Goal: Information Seeking & Learning: Learn about a topic

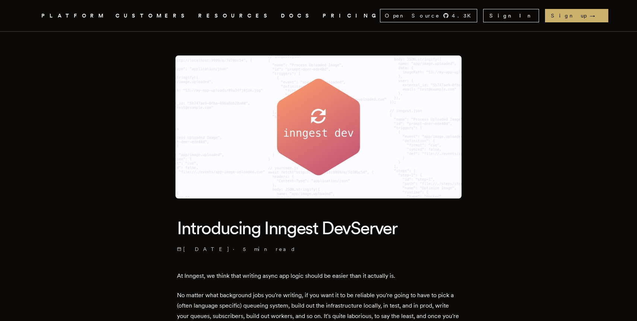
click at [32, 15] on icon ".cls-1 { fill: #FAFAF9; }" at bounding box center [32, 15] width 0 height 9
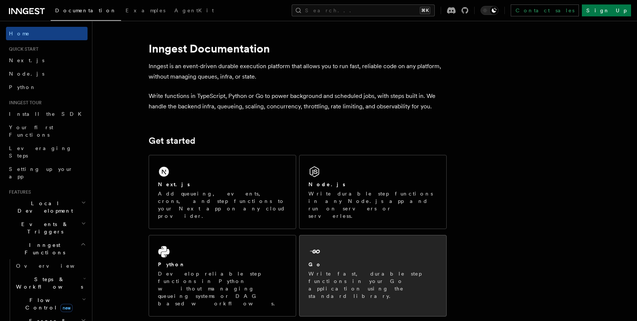
click at [339, 261] on div "Go" at bounding box center [373, 265] width 129 height 8
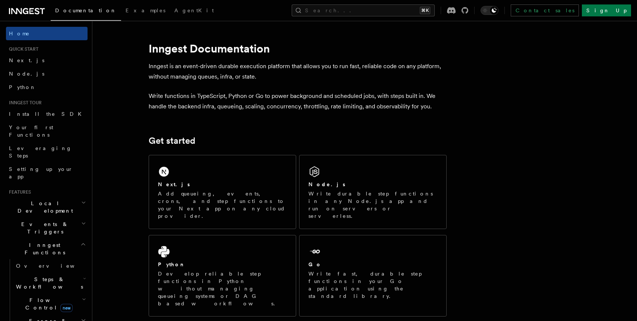
click at [16, 11] on icon at bounding box center [27, 11] width 36 height 9
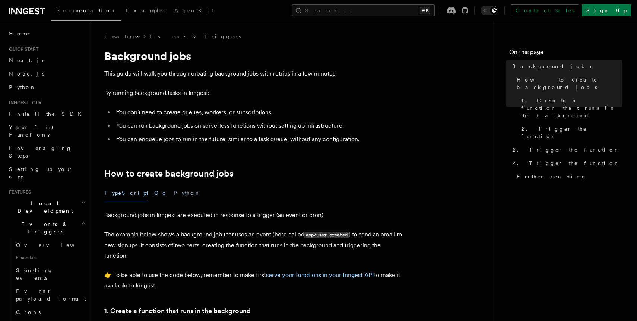
click at [154, 193] on button "Go" at bounding box center [160, 193] width 13 height 17
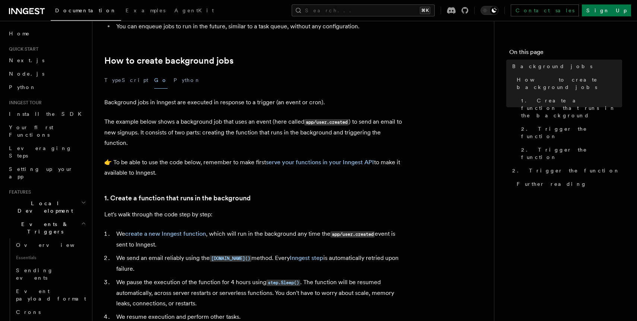
scroll to position [126, 0]
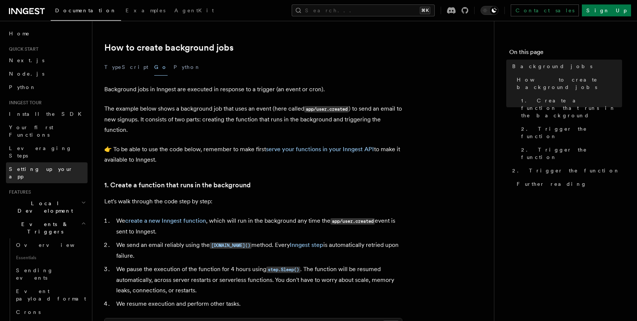
click at [55, 162] on link "Setting up your app" at bounding box center [47, 172] width 82 height 21
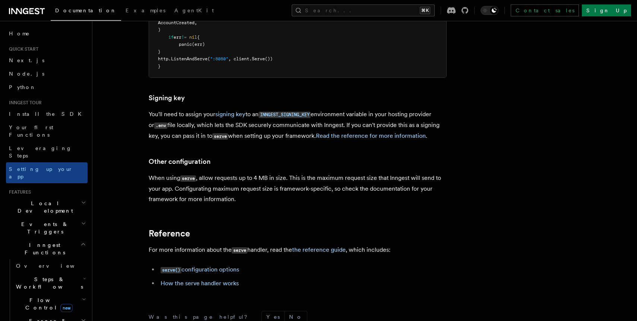
scroll to position [571, 0]
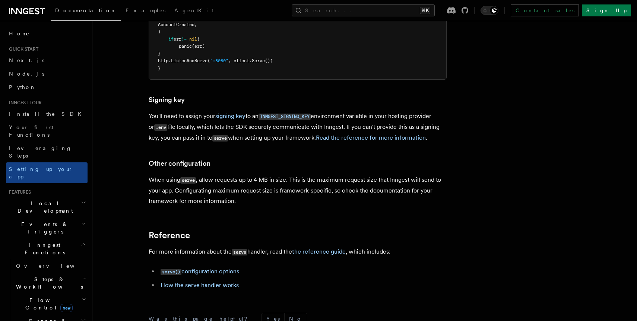
click at [64, 197] on h2 "Local Development" at bounding box center [47, 207] width 82 height 21
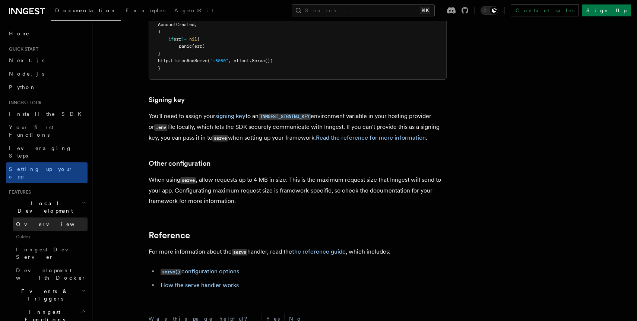
click at [61, 218] on link "Overview" at bounding box center [50, 224] width 75 height 13
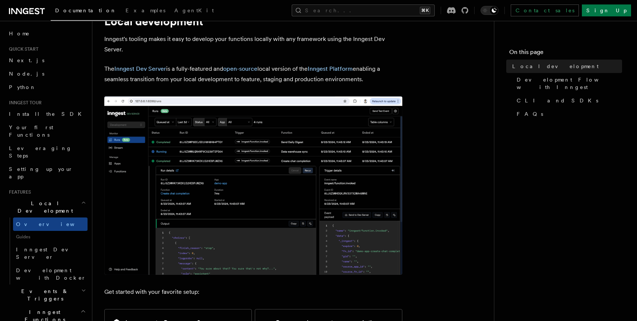
scroll to position [37, 0]
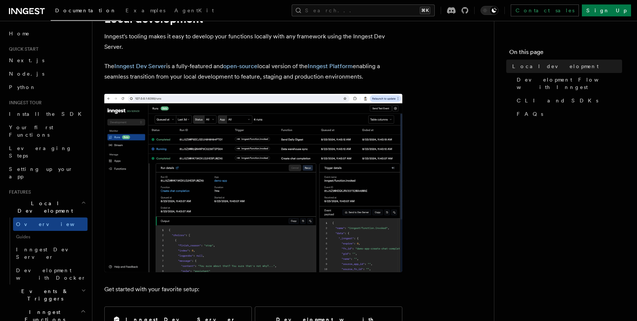
click at [217, 212] on img at bounding box center [253, 183] width 298 height 179
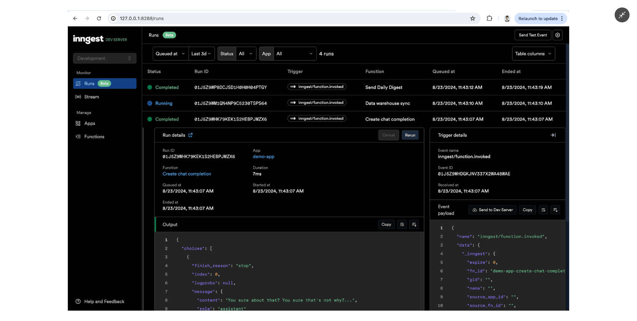
click at [606, 55] on div at bounding box center [318, 160] width 637 height 321
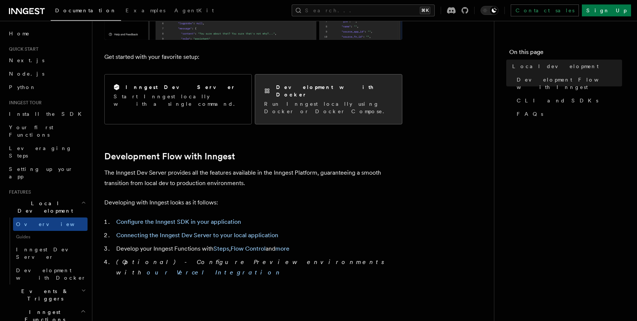
scroll to position [270, 0]
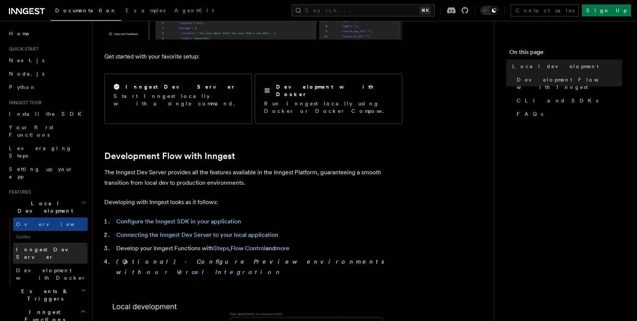
click at [60, 247] on span "Inngest Dev Server" at bounding box center [48, 253] width 64 height 13
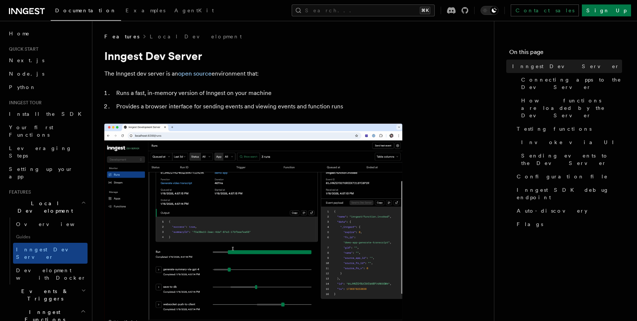
click at [342, 211] on img at bounding box center [253, 225] width 298 height 203
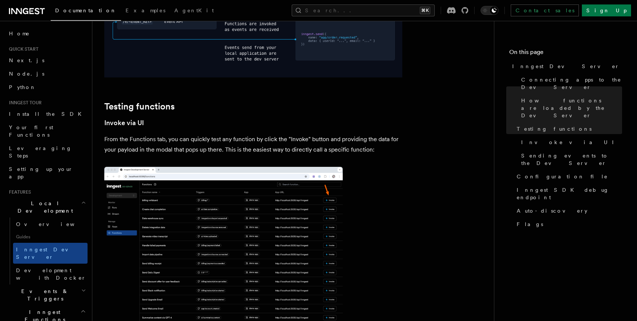
scroll to position [983, 0]
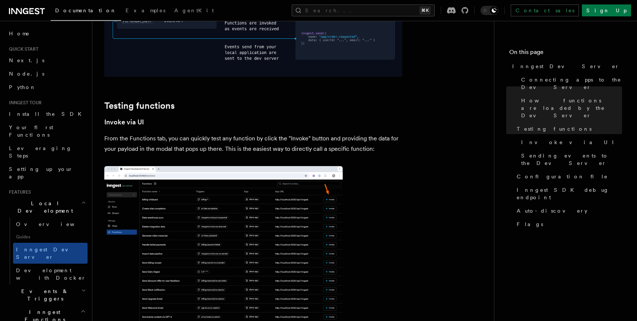
click at [335, 205] on img at bounding box center [223, 246] width 239 height 161
click at [253, 211] on img at bounding box center [223, 246] width 239 height 161
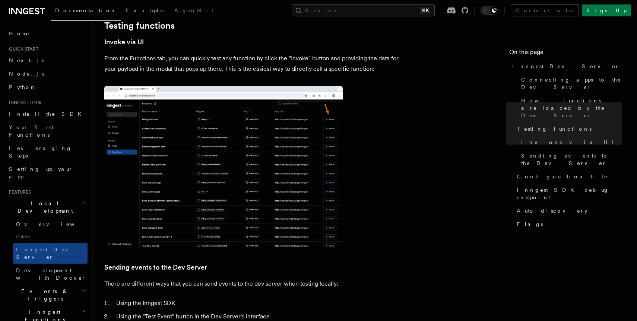
scroll to position [1062, 0]
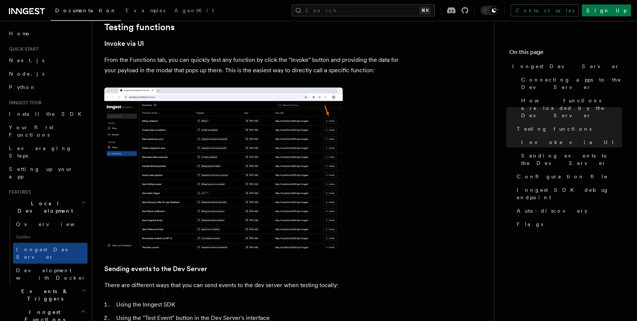
click at [234, 185] on img at bounding box center [223, 168] width 239 height 161
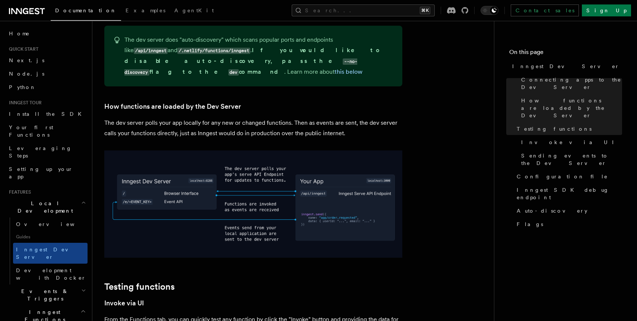
scroll to position [795, 0]
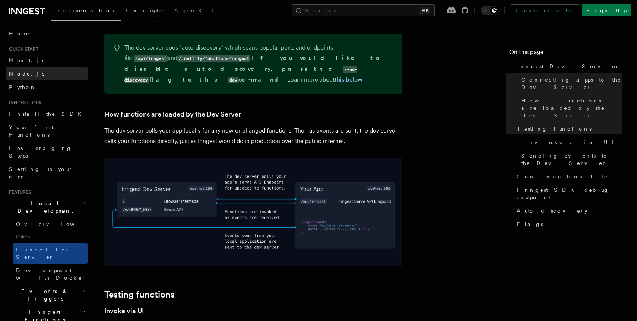
click at [33, 70] on link "Node.js" at bounding box center [47, 73] width 82 height 13
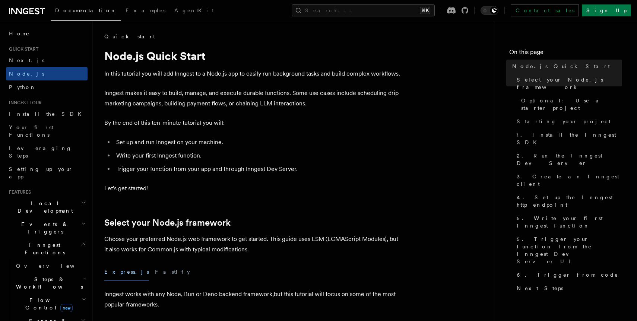
click at [113, 36] on link "Quick start" at bounding box center [129, 36] width 51 height 7
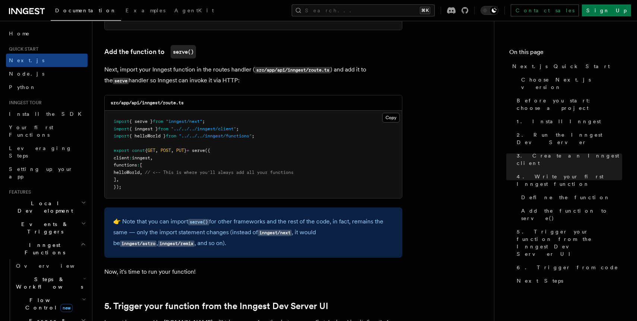
scroll to position [1466, 0]
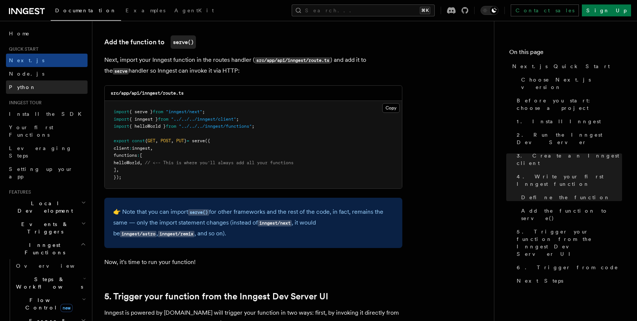
click at [65, 81] on link "Python" at bounding box center [47, 86] width 82 height 13
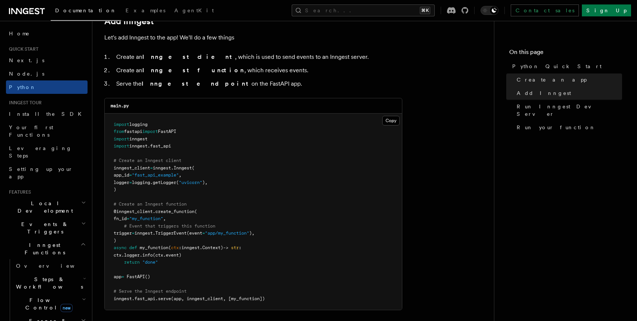
scroll to position [459, 0]
click at [83, 241] on icon "button" at bounding box center [83, 244] width 6 height 6
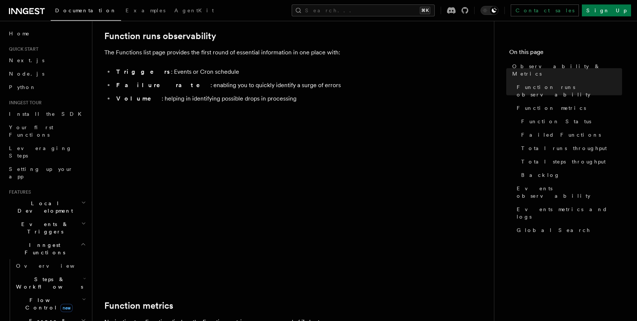
scroll to position [113, 0]
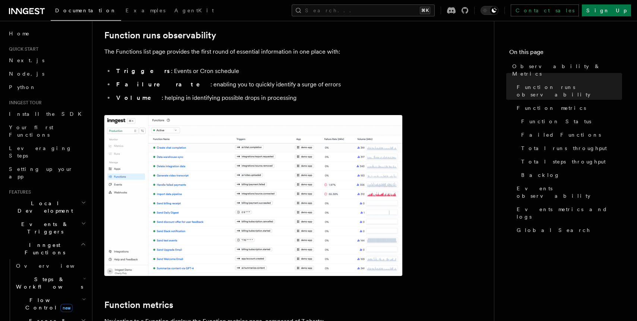
click at [290, 197] on img at bounding box center [253, 195] width 298 height 161
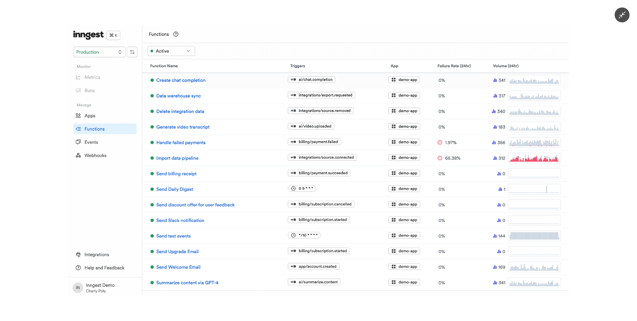
click at [612, 39] on div at bounding box center [318, 160] width 637 height 321
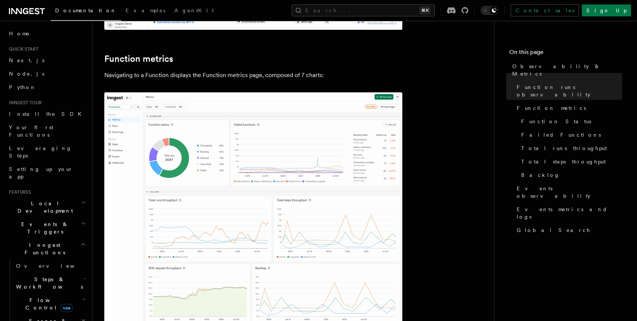
scroll to position [387, 0]
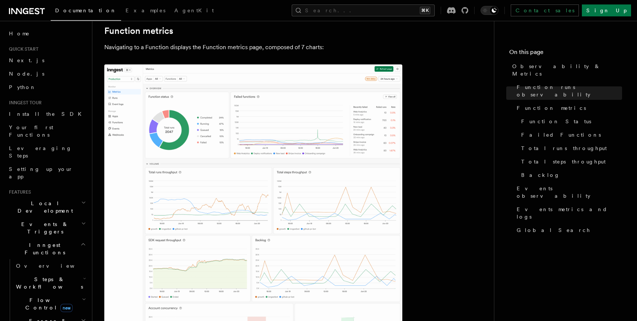
click at [329, 154] on img at bounding box center [253, 220] width 298 height 313
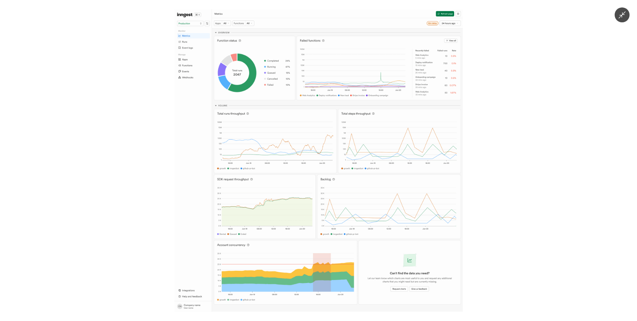
click at [273, 64] on img at bounding box center [318, 160] width 288 height 303
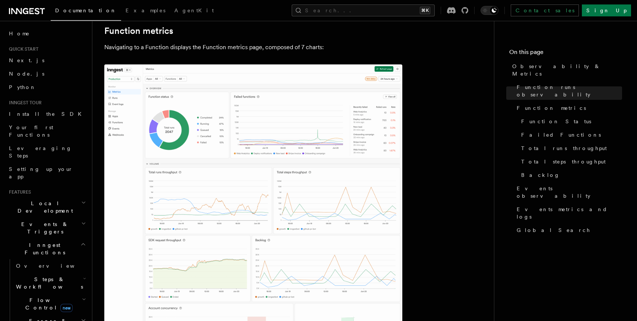
click at [272, 97] on img at bounding box center [253, 220] width 298 height 313
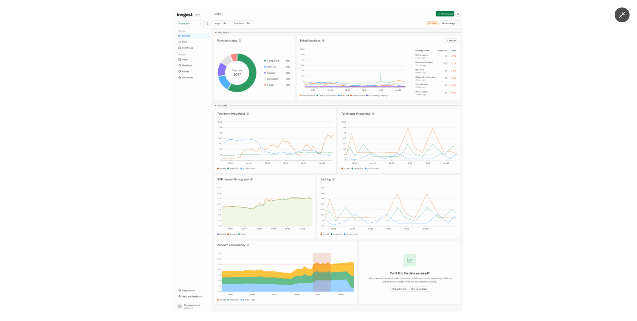
click at [517, 92] on div at bounding box center [318, 160] width 637 height 321
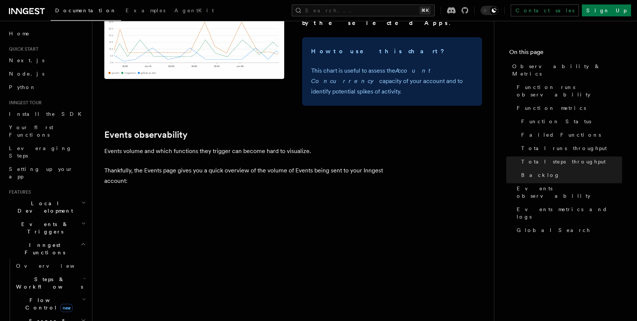
scroll to position [1610, 0]
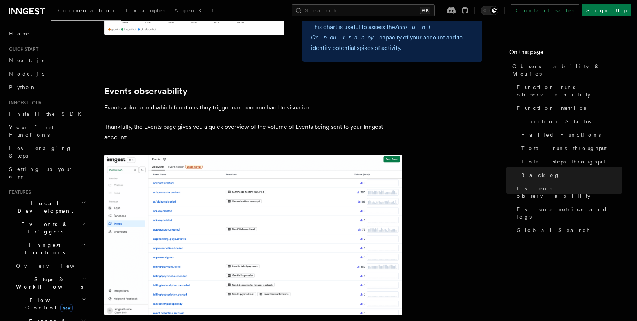
click at [285, 155] on img at bounding box center [253, 235] width 298 height 161
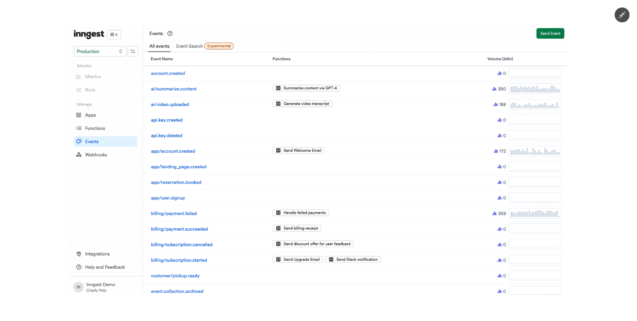
click at [603, 138] on div at bounding box center [318, 160] width 637 height 321
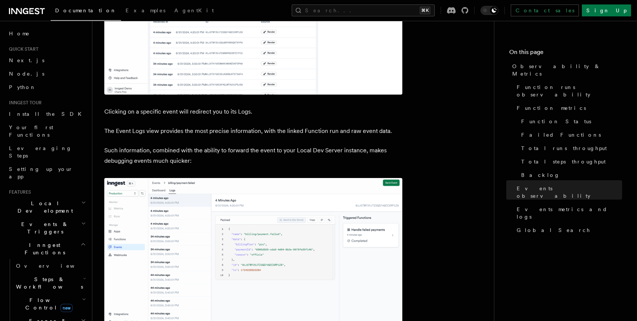
scroll to position [2117, 0]
click at [360, 178] on img at bounding box center [253, 258] width 298 height 161
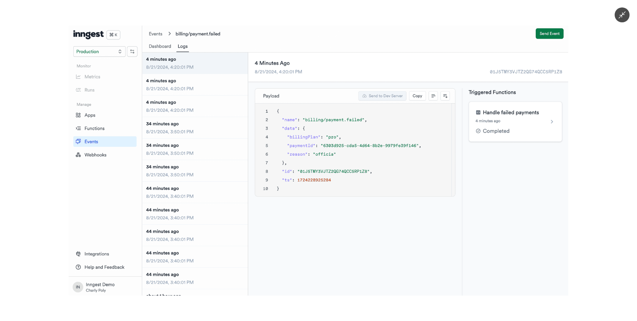
click at [610, 130] on div at bounding box center [318, 160] width 637 height 321
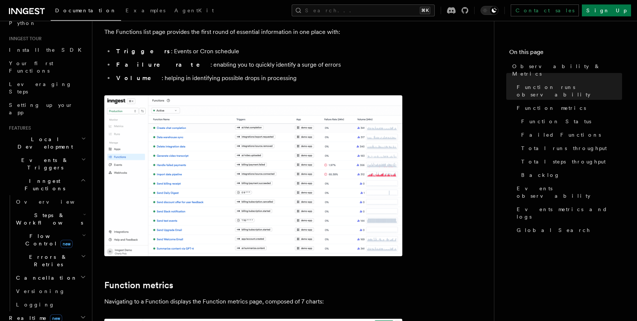
scroll to position [50, 0]
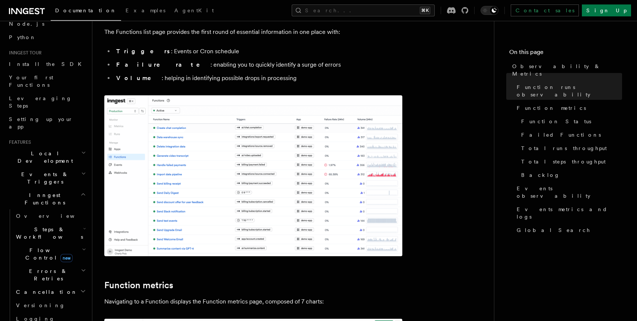
click at [60, 168] on h2 "Events & Triggers" at bounding box center [47, 178] width 82 height 21
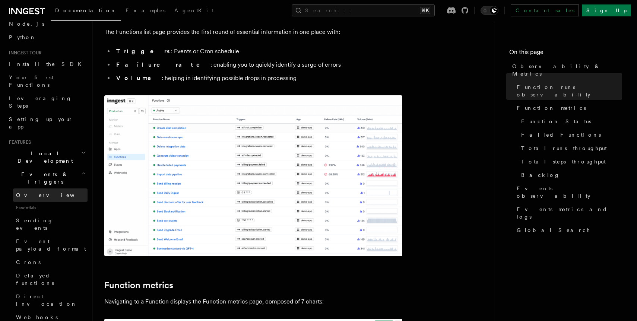
click at [59, 189] on link "Overview" at bounding box center [50, 195] width 75 height 13
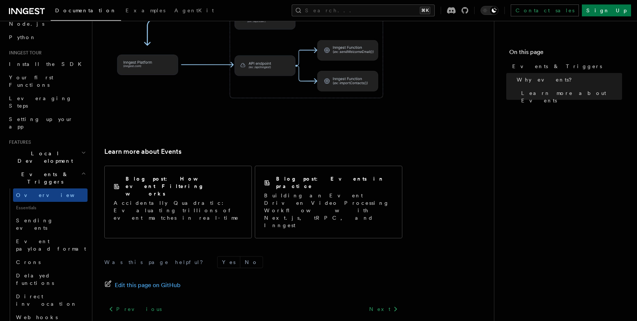
scroll to position [489, 0]
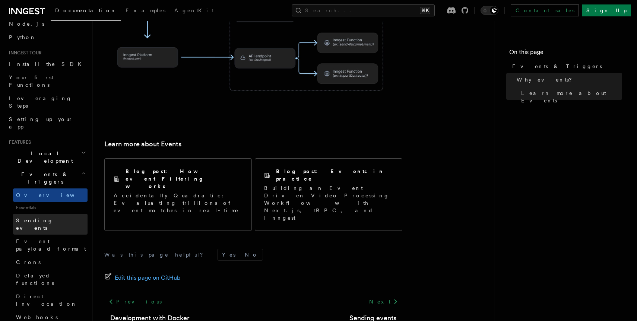
click at [67, 214] on link "Sending events" at bounding box center [50, 224] width 75 height 21
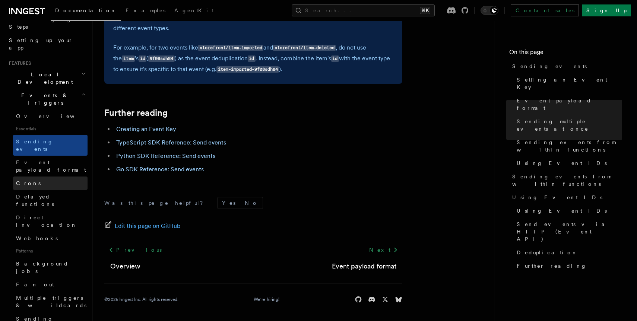
scroll to position [129, 0]
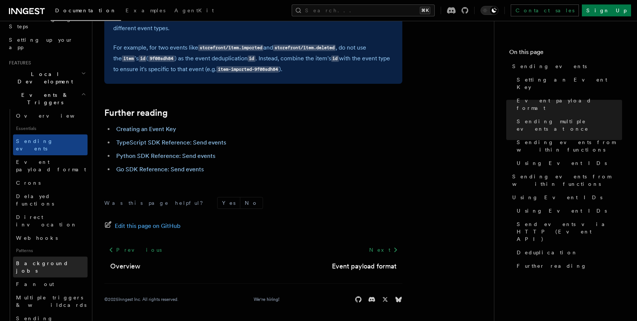
click at [66, 257] on link "Background jobs" at bounding box center [50, 267] width 75 height 21
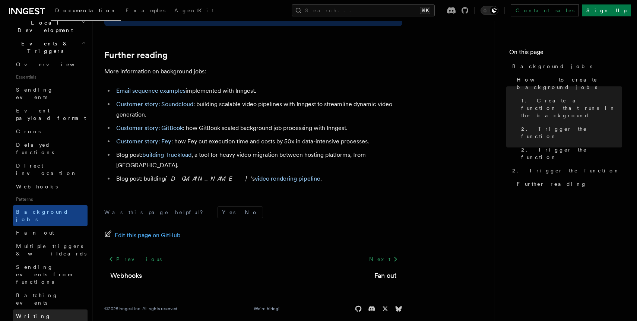
scroll to position [181, 0]
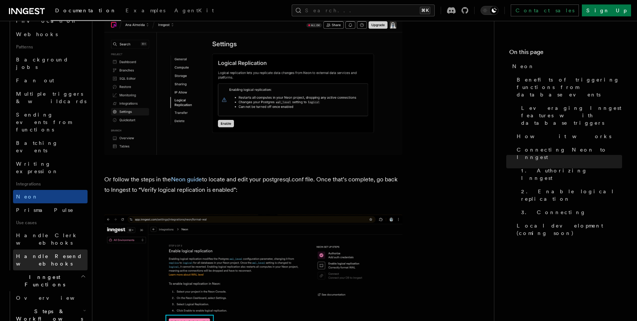
scroll to position [334, 0]
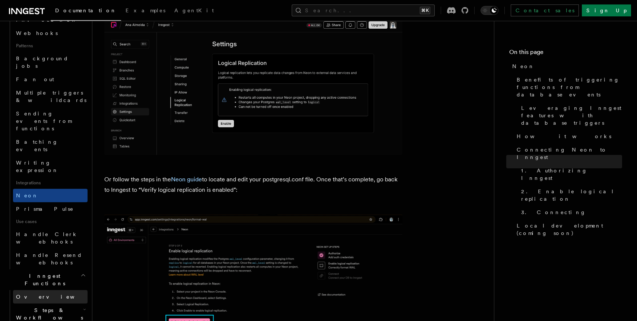
click at [68, 290] on link "Overview" at bounding box center [50, 296] width 75 height 13
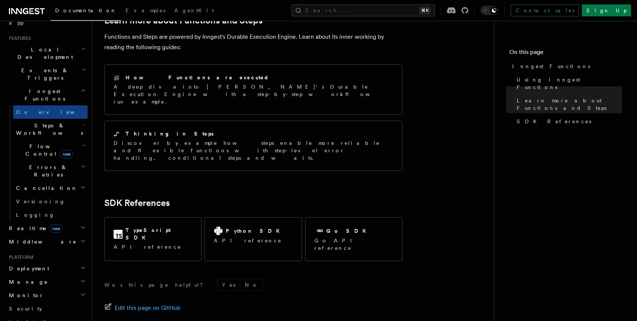
scroll to position [157, 0]
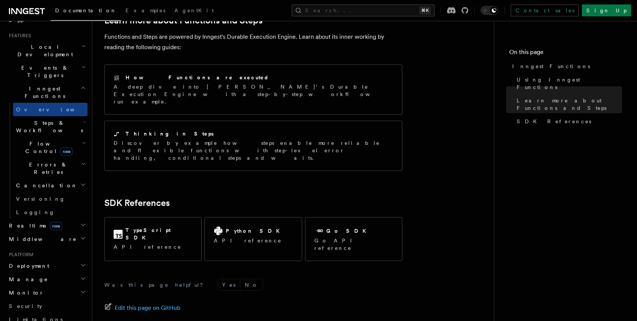
click at [60, 273] on h2 "Manage" at bounding box center [47, 279] width 82 height 13
click at [56, 300] on link "Apps" at bounding box center [50, 306] width 75 height 13
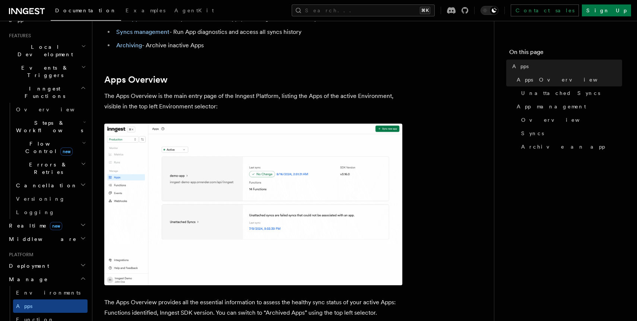
scroll to position [105, 0]
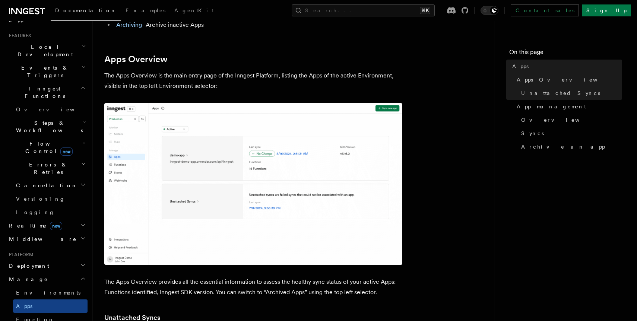
click at [227, 188] on img at bounding box center [253, 184] width 298 height 162
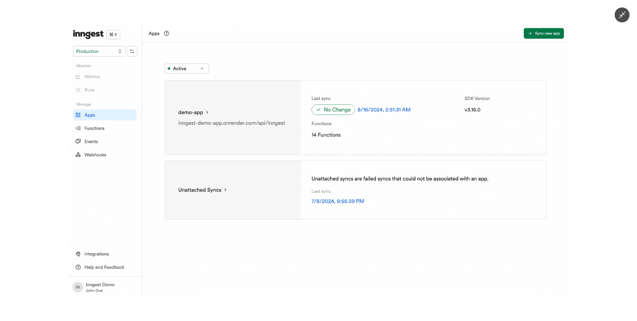
click at [594, 73] on div at bounding box center [318, 160] width 637 height 321
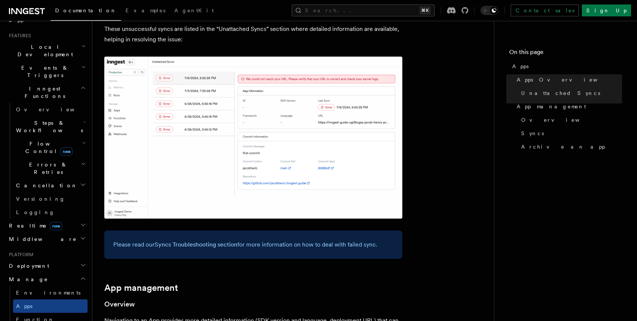
scroll to position [439, 0]
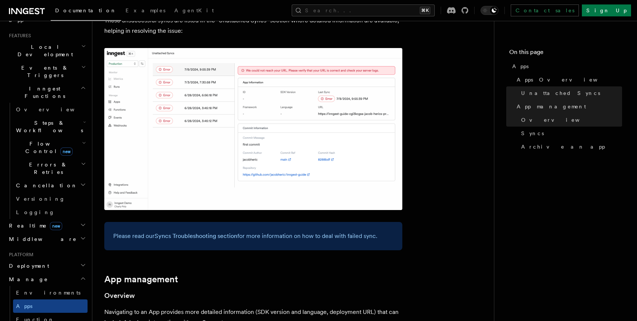
click at [285, 136] on img at bounding box center [253, 129] width 298 height 162
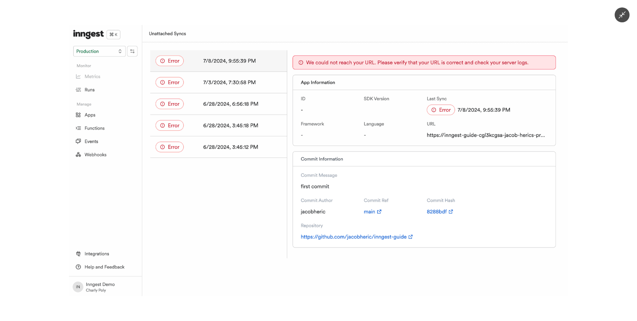
click at [624, 114] on div at bounding box center [318, 160] width 637 height 321
